Goal: Task Accomplishment & Management: Use online tool/utility

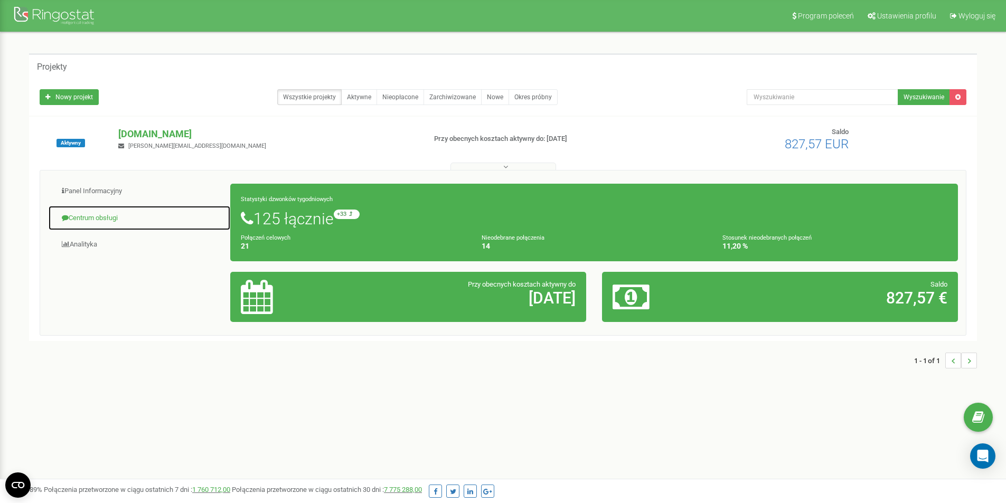
click at [109, 221] on link "Centrum obsługi" at bounding box center [139, 218] width 183 height 26
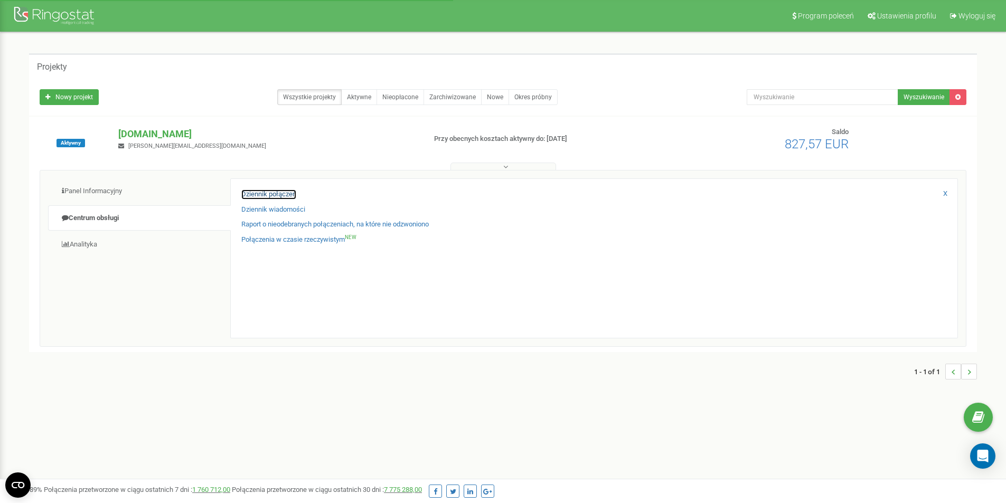
click at [261, 194] on link "Dziennik połączeń" at bounding box center [268, 195] width 55 height 10
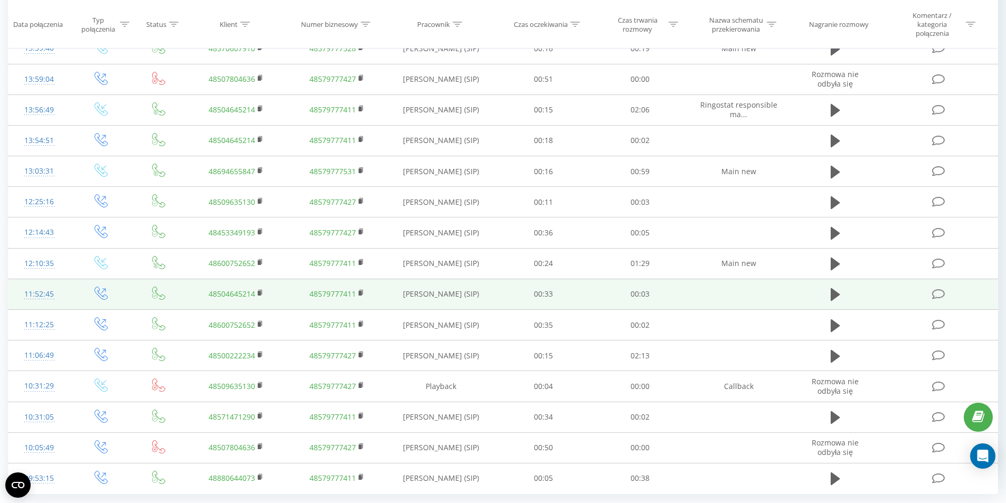
scroll to position [493, 0]
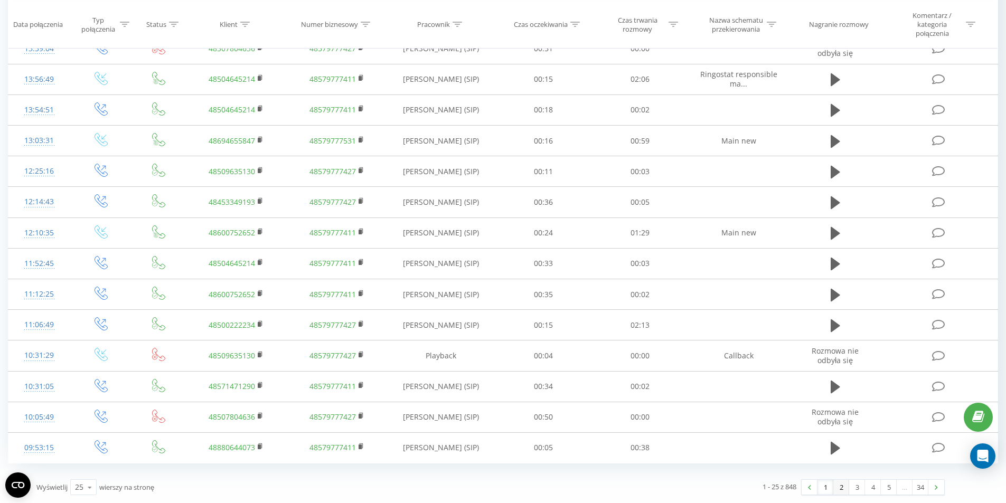
click at [835, 491] on link "2" at bounding box center [841, 487] width 16 height 15
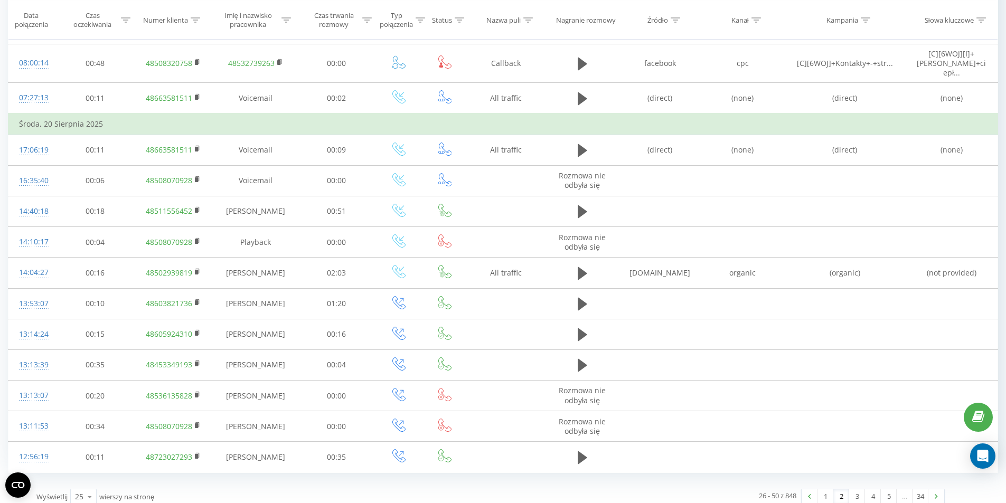
scroll to position [484, 0]
click at [821, 488] on link "1" at bounding box center [825, 495] width 16 height 15
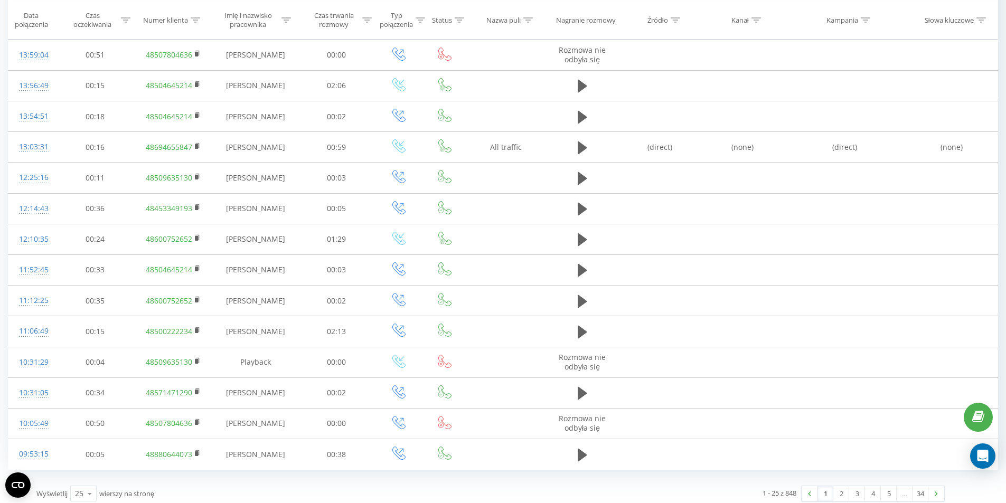
scroll to position [484, 0]
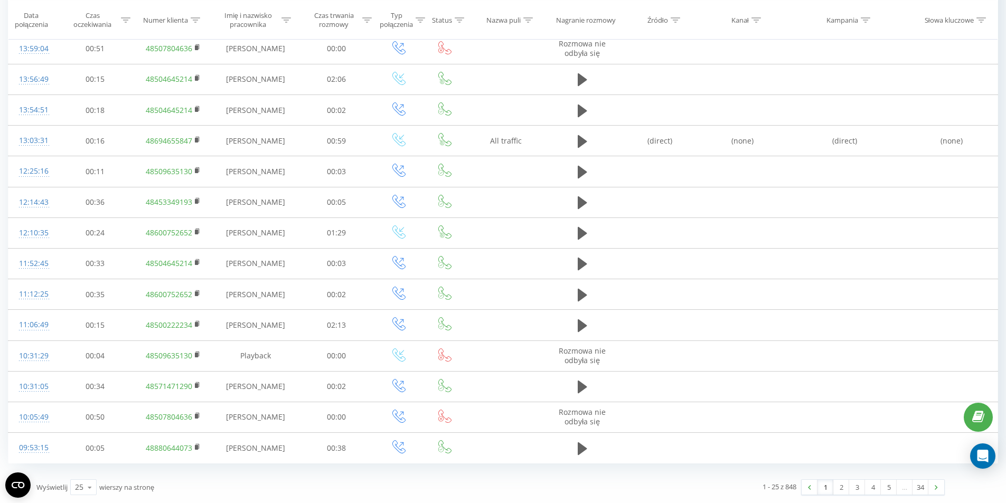
click at [819, 490] on link "1" at bounding box center [825, 487] width 16 height 15
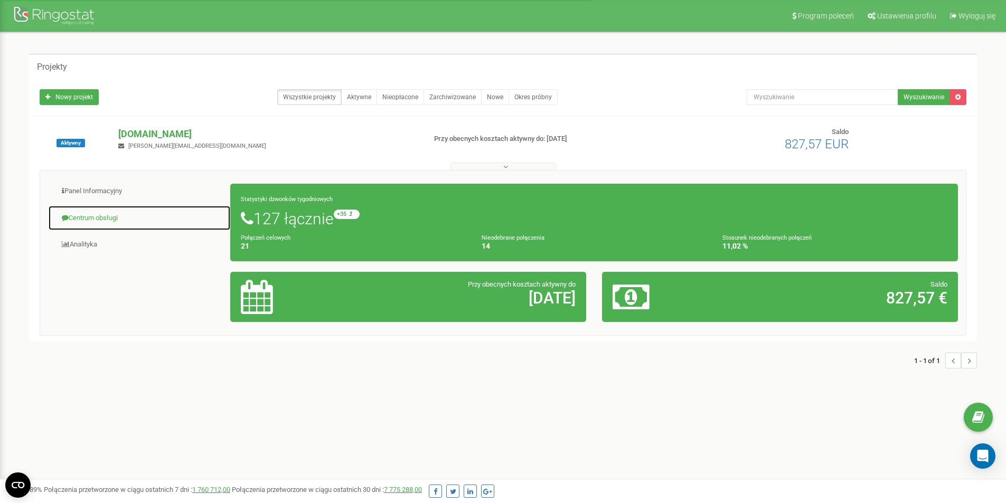
click at [109, 219] on link "Centrum obsługi" at bounding box center [139, 218] width 183 height 26
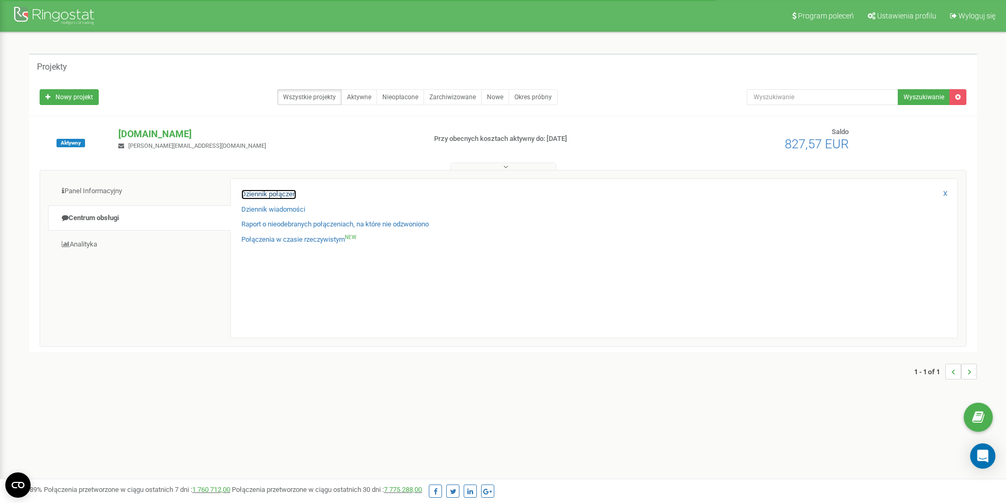
click at [251, 198] on link "Dziennik połączeń" at bounding box center [268, 195] width 55 height 10
